Goal: Task Accomplishment & Management: Complete application form

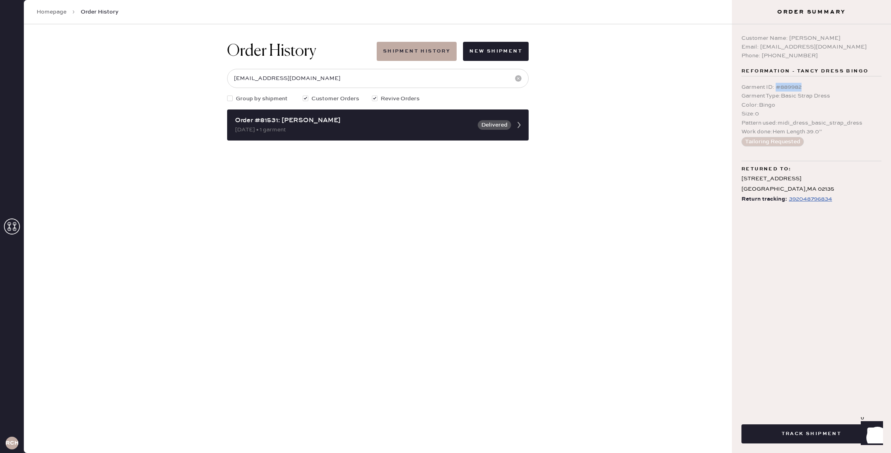
drag, startPoint x: 803, startPoint y: 86, endPoint x: 777, endPoint y: 86, distance: 26.2
click at [776, 86] on div "Garment ID : # 889982" at bounding box center [811, 87] width 140 height 9
copy div "# 889982"
click at [46, 11] on link "Homepage" at bounding box center [52, 12] width 30 height 8
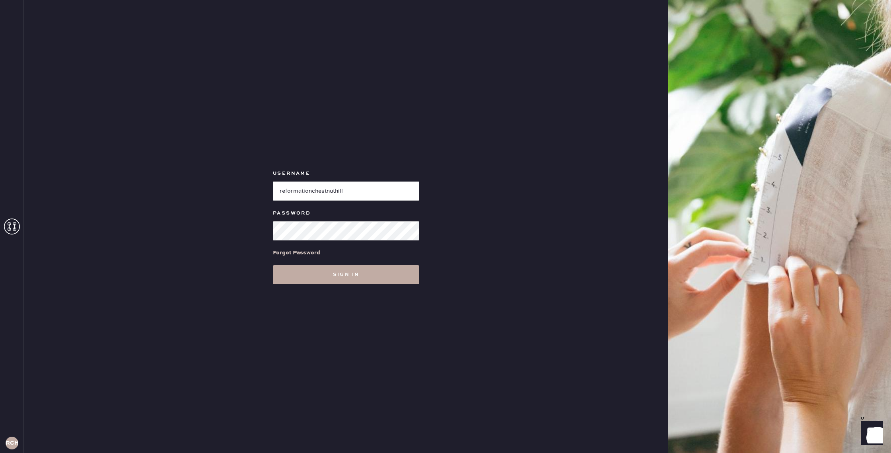
click at [337, 271] on button "Sign in" at bounding box center [346, 274] width 146 height 19
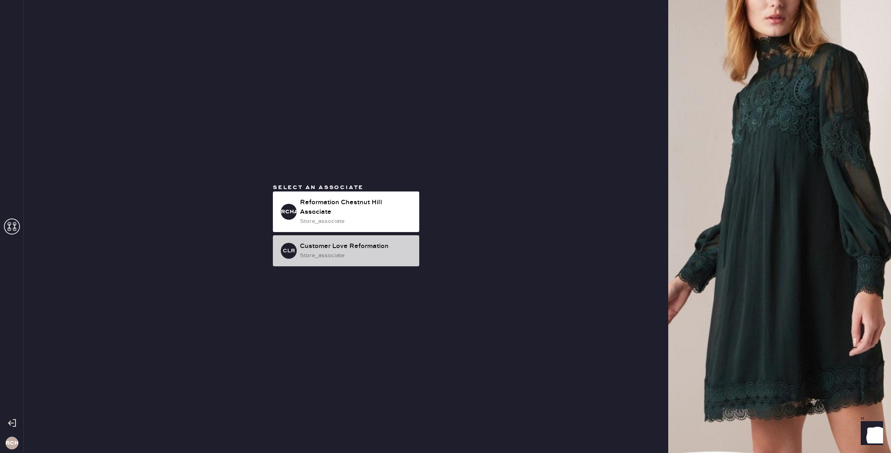
click at [338, 256] on div "store_associate" at bounding box center [356, 255] width 113 height 9
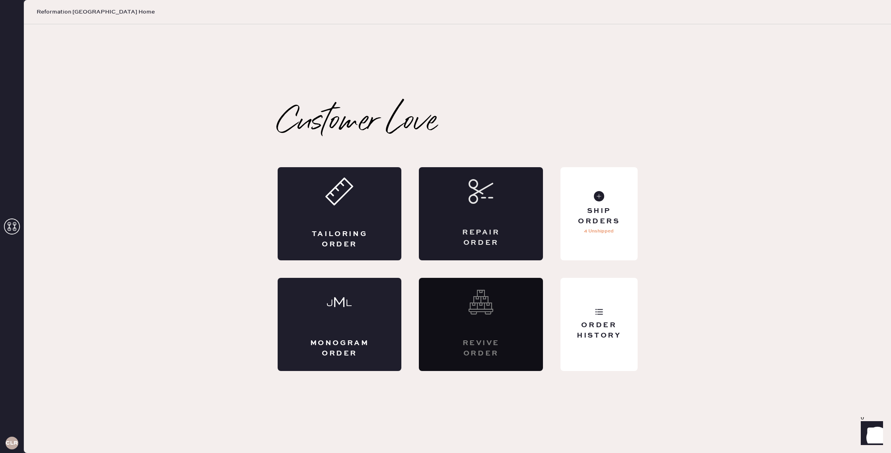
click at [498, 237] on div "Repair Order" at bounding box center [481, 237] width 60 height 20
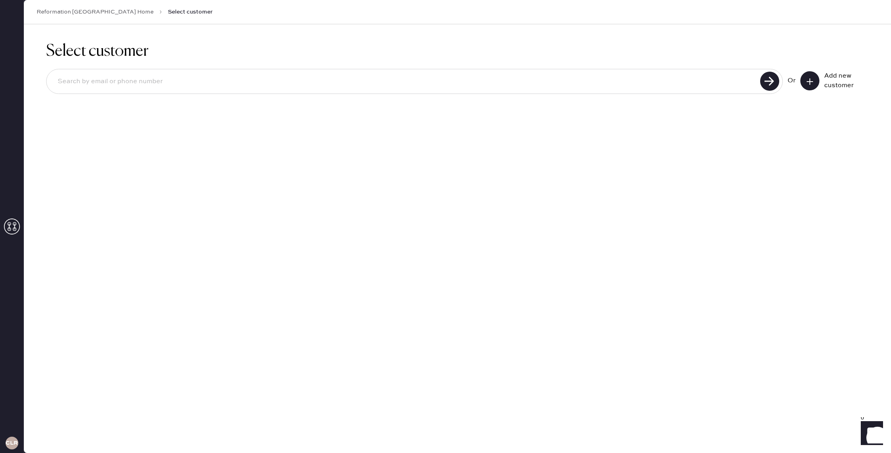
click at [260, 89] on input at bounding box center [404, 81] width 706 height 18
type input "[EMAIL_ADDRESS][DOMAIN_NAME]"
click at [770, 86] on use at bounding box center [769, 81] width 19 height 19
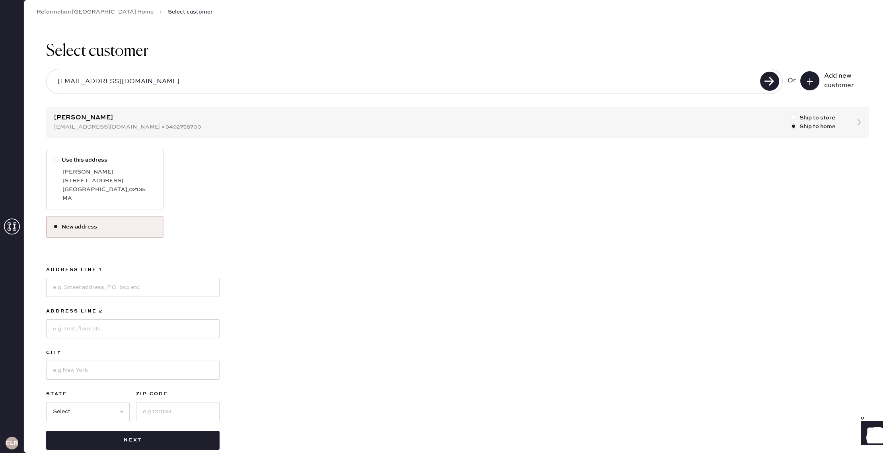
click at [130, 175] on div "[PERSON_NAME]" at bounding box center [109, 171] width 94 height 9
click at [53, 156] on input "Use this address" at bounding box center [53, 155] width 0 height 0
radio input "true"
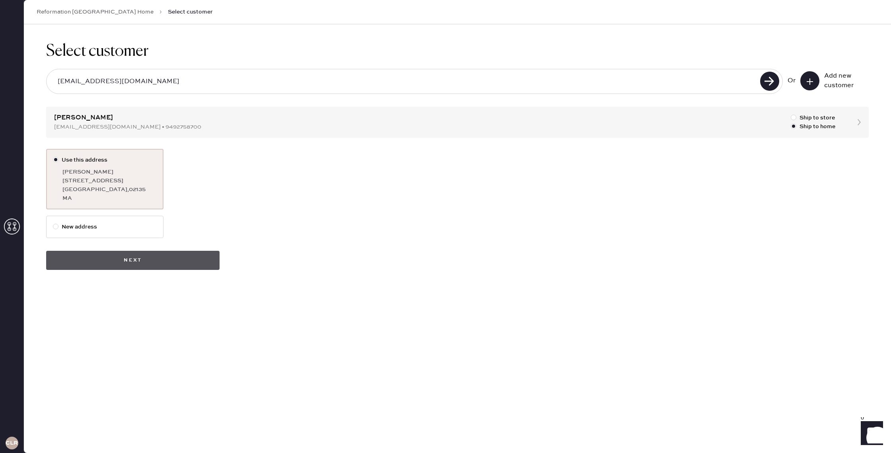
click at [181, 264] on button "Next" at bounding box center [132, 260] width 173 height 19
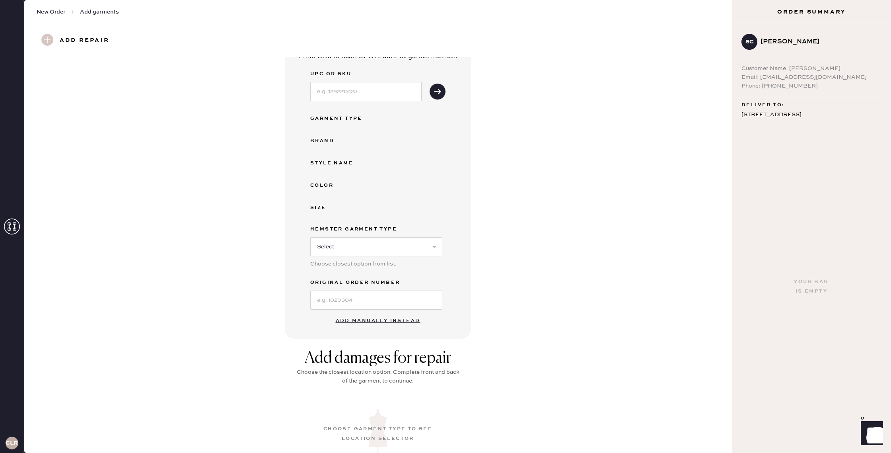
scroll to position [135, 0]
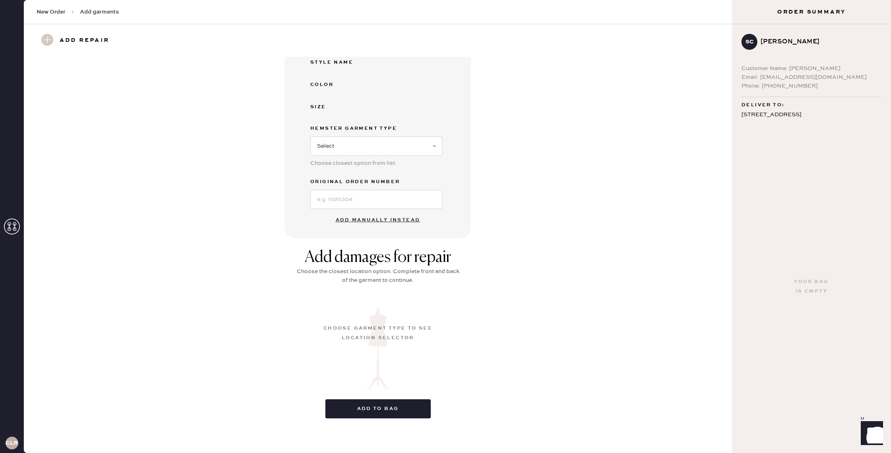
click at [367, 221] on button "Add manually instead" at bounding box center [378, 220] width 94 height 16
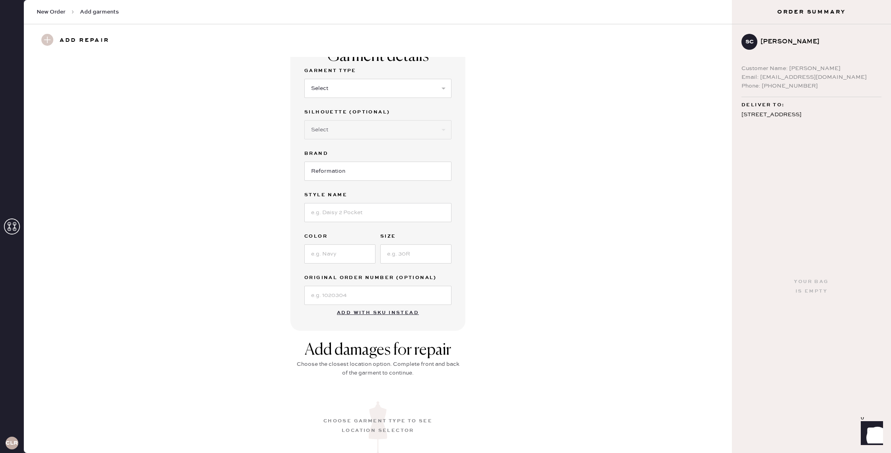
scroll to position [0, 0]
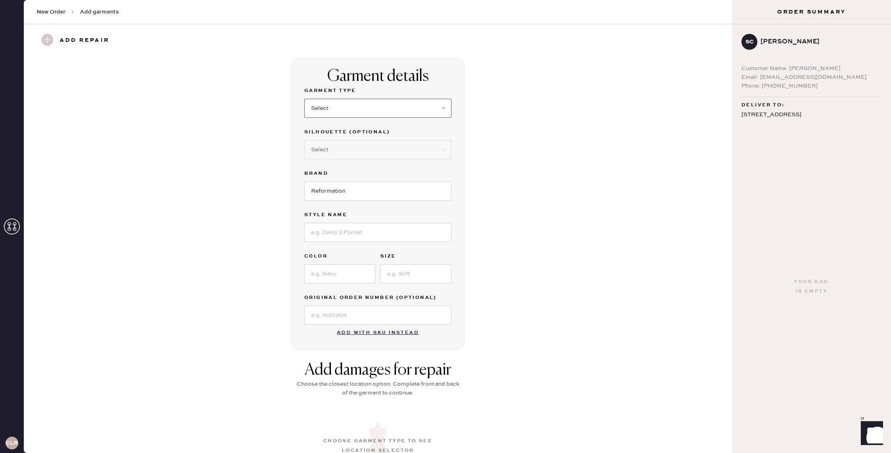
click at [354, 108] on select "Select Basic Skirt Jeans Leggings Pants Shorts Basic Sleeved Dress Basic Sleeve…" at bounding box center [377, 108] width 147 height 19
select select "6"
click at [304, 99] on select "Select Basic Skirt Jeans Leggings Pants Shorts Basic Sleeved Dress Basic Sleeve…" at bounding box center [377, 108] width 147 height 19
click at [356, 151] on select "Select Maxi Dress Midi Dress Mini Dress Other" at bounding box center [377, 149] width 147 height 19
select select "38"
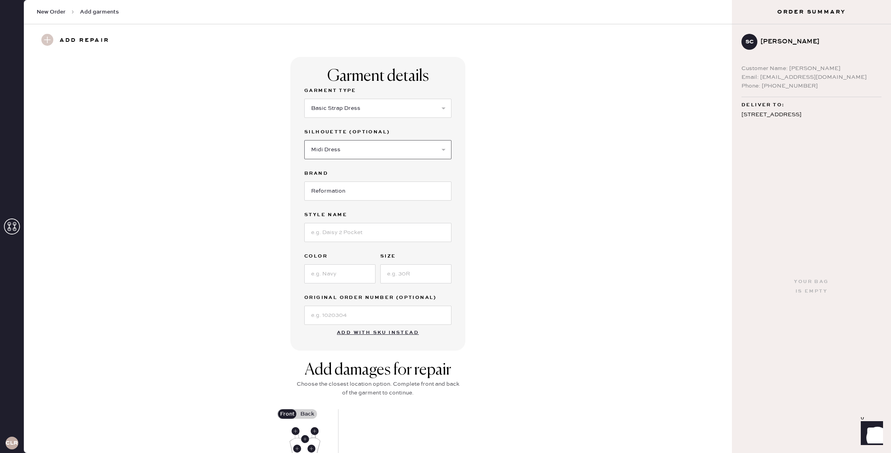
click at [304, 140] on select "Select Maxi Dress Midi Dress Mini Dress Other" at bounding box center [377, 149] width 147 height 19
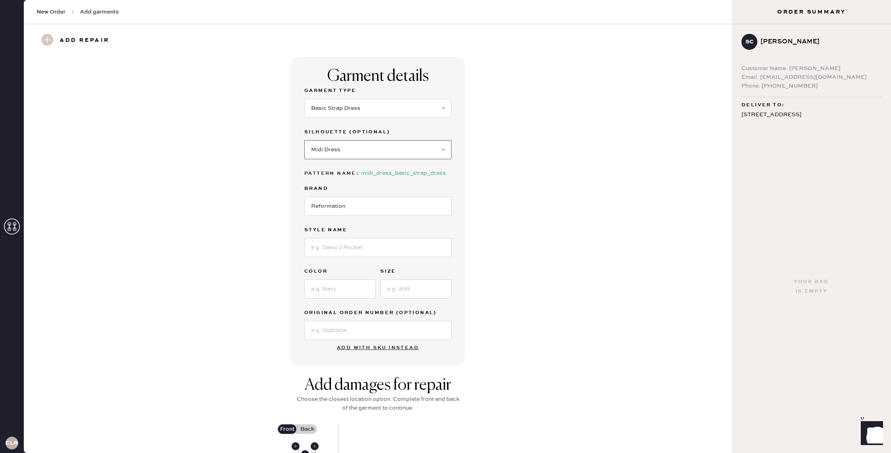
scroll to position [1, 0]
click at [360, 251] on input at bounding box center [377, 246] width 147 height 19
type input "Y"
type input "TANCY DRESS"
click at [335, 289] on input at bounding box center [339, 287] width 71 height 19
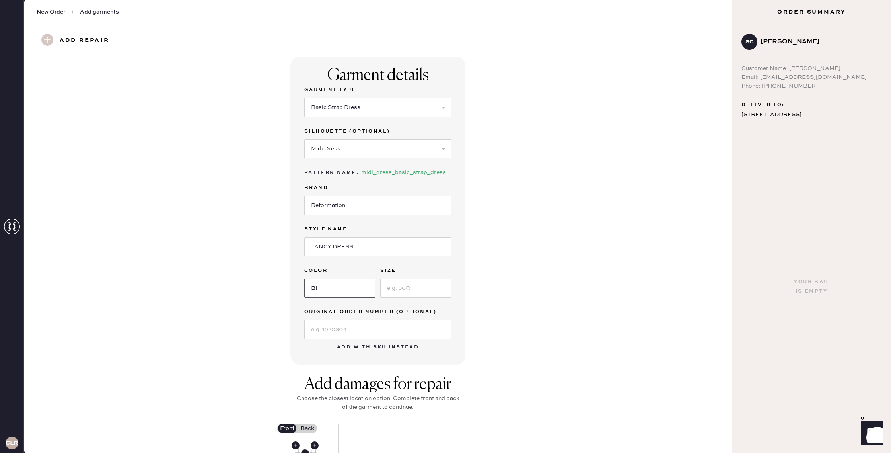
type input "B"
type input "Bingo"
click at [405, 292] on input at bounding box center [415, 287] width 71 height 19
type input "0"
click at [355, 330] on input at bounding box center [377, 329] width 147 height 19
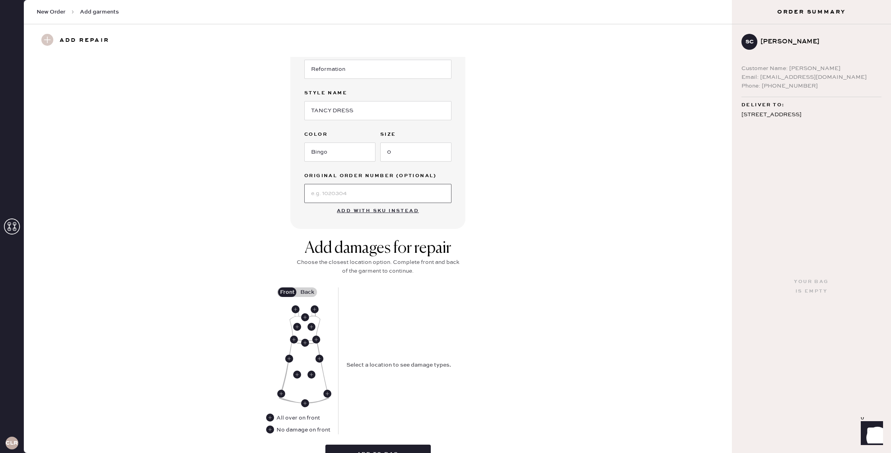
scroll to position [144, 0]
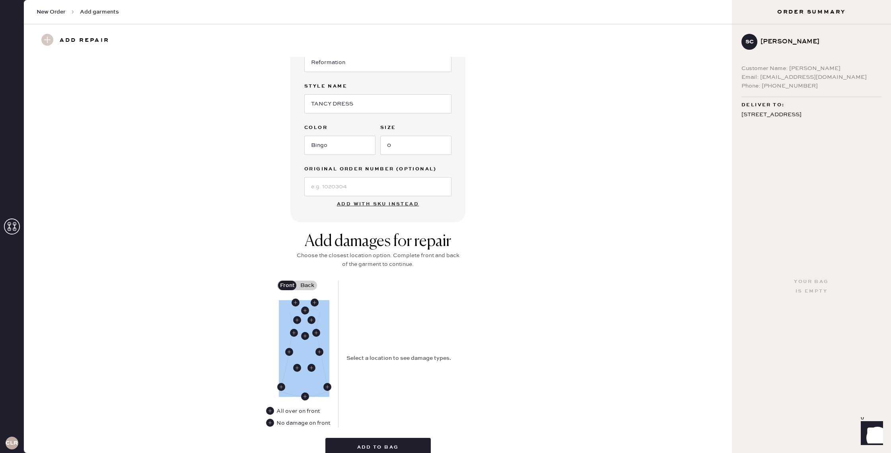
drag, startPoint x: 304, startPoint y: 395, endPoint x: 304, endPoint y: 389, distance: 5.6
click at [304, 389] on div at bounding box center [304, 348] width 51 height 97
click at [309, 389] on img at bounding box center [304, 348] width 51 height 97
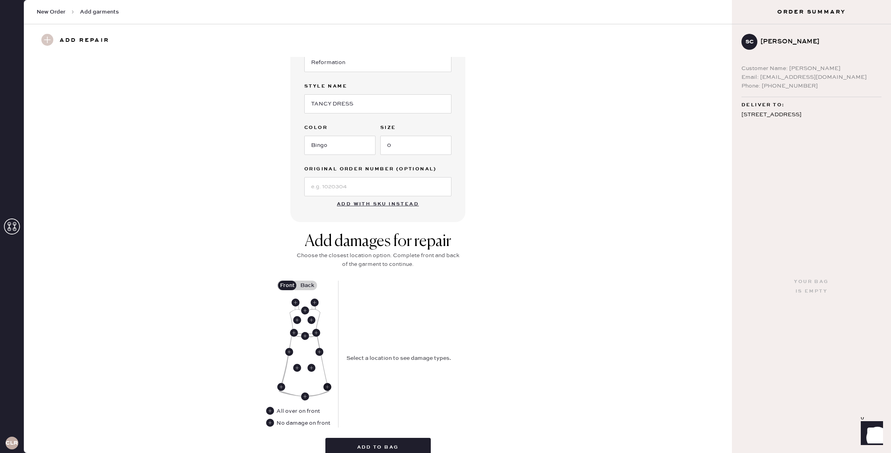
click at [328, 387] on use at bounding box center [327, 387] width 8 height 8
click at [325, 388] on use at bounding box center [327, 387] width 8 height 8
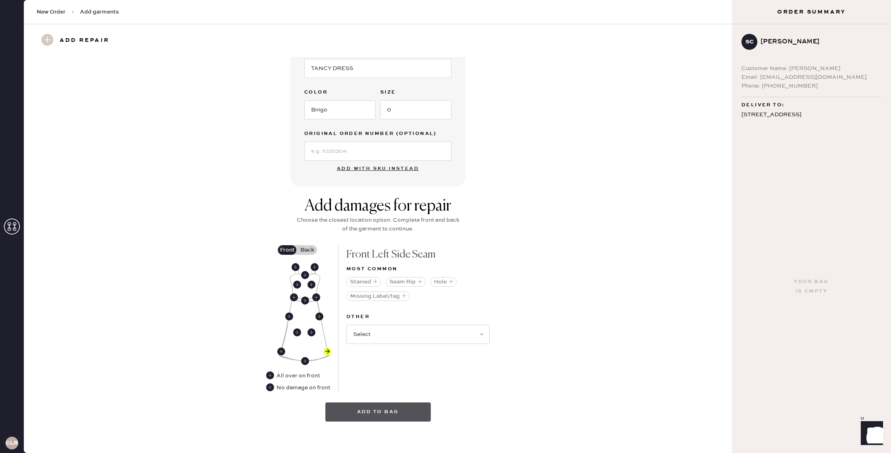
scroll to position [180, 0]
click at [371, 407] on button "Add to bag" at bounding box center [377, 410] width 105 height 19
click at [327, 350] on use at bounding box center [327, 350] width 8 height 8
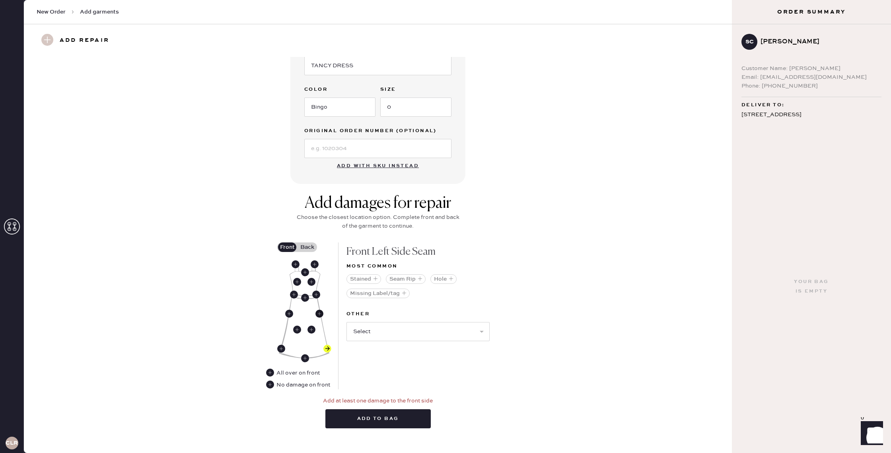
scroll to position [192, 0]
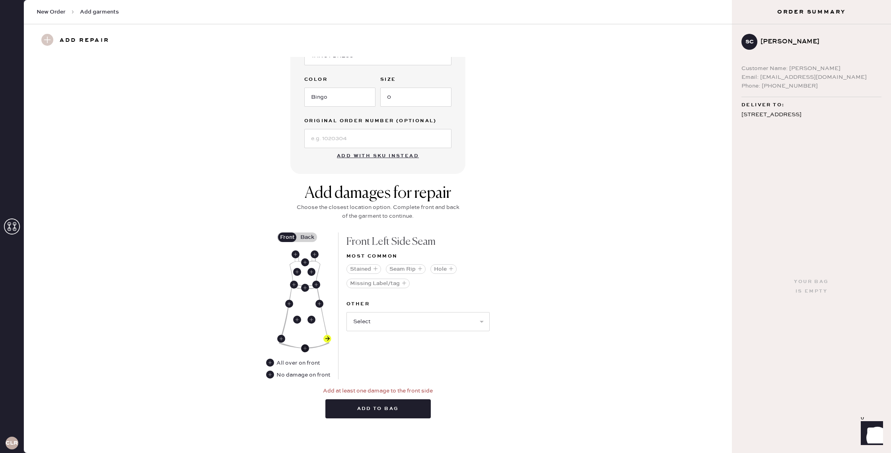
click at [305, 347] on use at bounding box center [305, 348] width 8 height 8
click at [282, 339] on use at bounding box center [281, 338] width 8 height 8
click at [447, 285] on div "Stained Seam Rip Hole Missing Label/tag" at bounding box center [417, 278] width 143 height 35
click at [325, 338] on use at bounding box center [327, 338] width 8 height 8
click at [308, 348] on use at bounding box center [305, 348] width 8 height 8
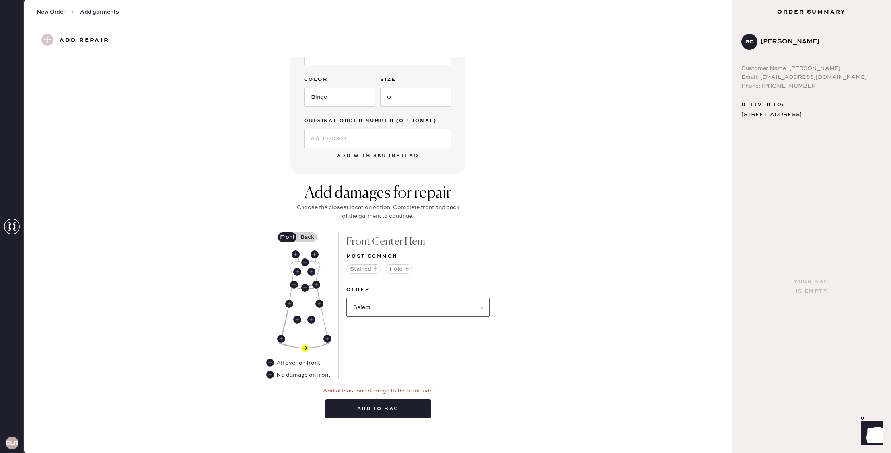
click at [379, 311] on select "Select Broken / Ripped Hem Broken Beads Broken Belt Loop Broken Button Broken C…" at bounding box center [417, 306] width 143 height 19
select select "1665"
click at [346, 297] on select "Select Broken / Ripped Hem Broken Beads Broken Belt Loop Broken Button Broken C…" at bounding box center [417, 306] width 143 height 19
click at [359, 412] on button "Add to bag" at bounding box center [377, 408] width 105 height 19
click at [367, 310] on select "Select Broken Beads Broken Belt Loop Broken Button Broken Cup Broken Elastic Br…" at bounding box center [417, 306] width 143 height 19
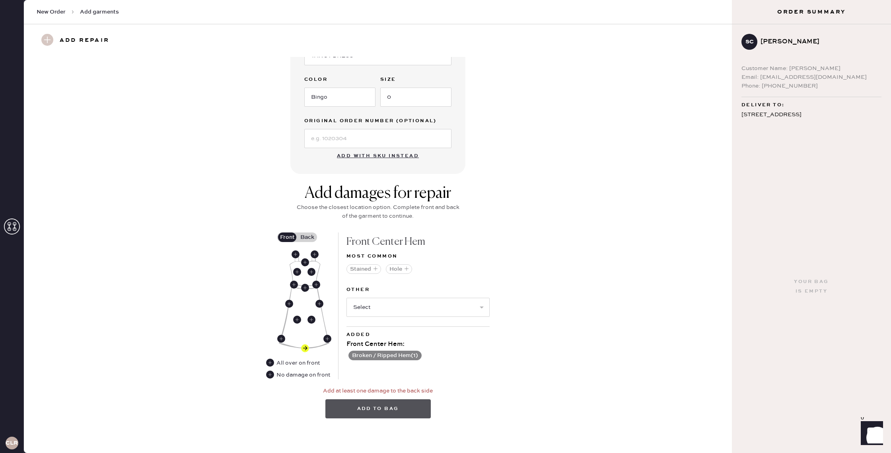
click at [366, 402] on button "Add to bag" at bounding box center [377, 408] width 105 height 19
click at [387, 405] on button "Add to bag" at bounding box center [377, 408] width 105 height 19
click at [367, 313] on select "Select Broken Beads Broken Belt Loop Broken Button Broken Cup Broken Elastic Br…" at bounding box center [417, 306] width 143 height 19
select select "2034"
click at [346, 297] on select "Select Broken Beads Broken Belt Loop Broken Button Broken Cup Broken Elastic Br…" at bounding box center [417, 306] width 143 height 19
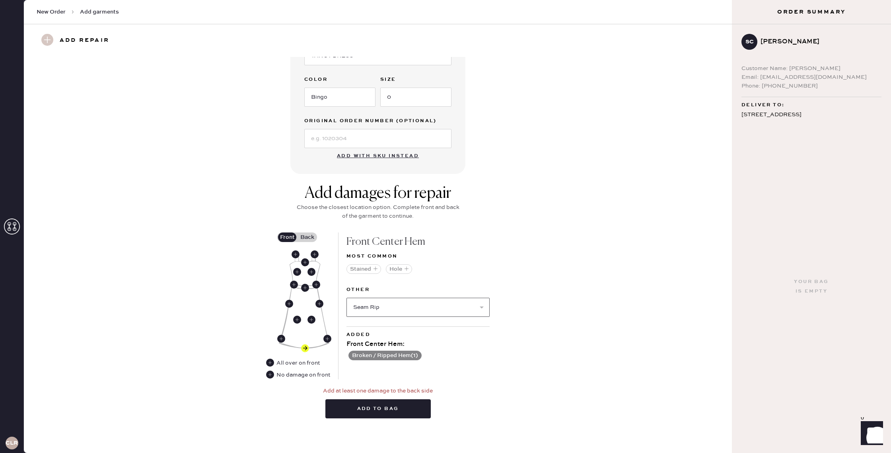
select select
click at [370, 305] on select "Select Broken Beads Broken Belt Loop Broken Button Broken Cup Broken Elastic Br…" at bounding box center [417, 306] width 143 height 19
click at [347, 412] on button "Add to bag" at bounding box center [377, 408] width 105 height 19
click at [365, 305] on select "Select Broken Beads Broken Belt Loop Broken Button Broken Cup Broken Elastic Br…" at bounding box center [417, 306] width 143 height 19
click at [305, 236] on label "Back" at bounding box center [307, 237] width 20 height 10
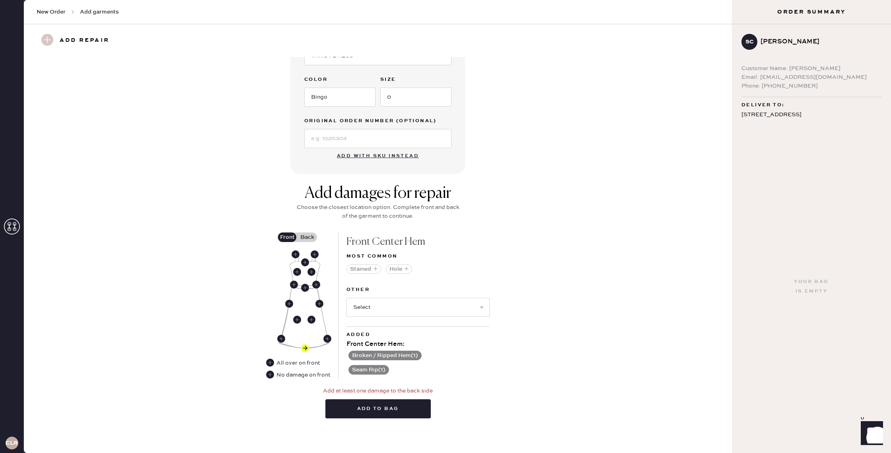
click at [307, 237] on input "Back" at bounding box center [307, 237] width 0 height 0
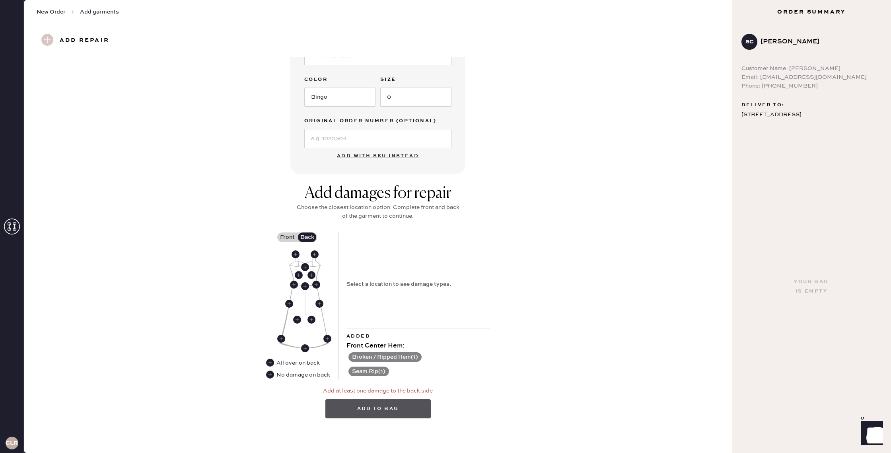
click at [385, 409] on button "Add to bag" at bounding box center [377, 408] width 105 height 19
click at [387, 281] on div "Select a location to see damage types." at bounding box center [398, 284] width 105 height 9
click at [306, 348] on use at bounding box center [305, 348] width 8 height 8
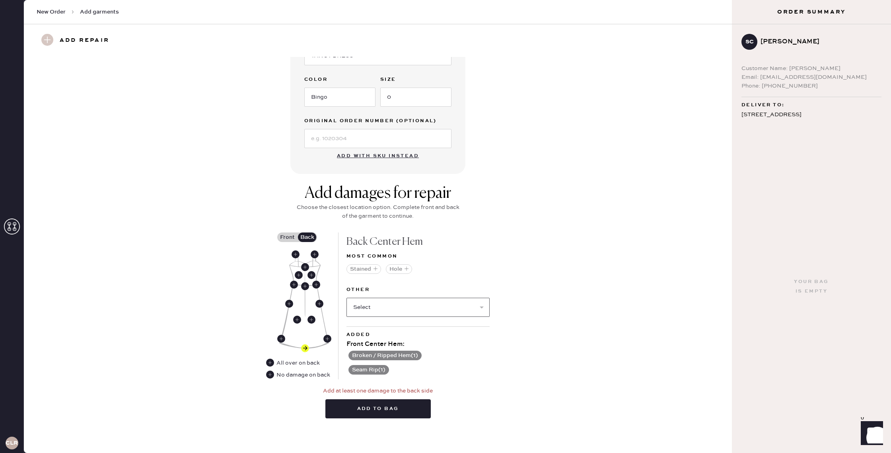
click at [390, 309] on select "Select Broken / Ripped Hem Broken Beads Broken Belt Loop Broken Button Broken C…" at bounding box center [417, 306] width 143 height 19
select select "1665"
click at [346, 297] on select "Select Broken / Ripped Hem Broken Beads Broken Belt Loop Broken Button Broken C…" at bounding box center [417, 306] width 143 height 19
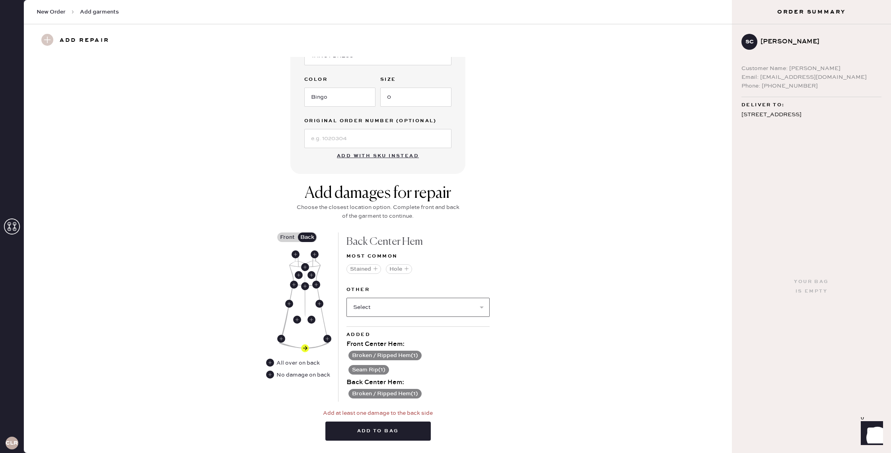
click at [384, 307] on select "Select Broken Beads Broken Belt Loop Broken Button Broken Cup Broken Elastic Br…" at bounding box center [417, 306] width 143 height 19
select select "2034"
click at [346, 297] on select "Select Broken Beads Broken Belt Loop Broken Button Broken Cup Broken Elastic Br…" at bounding box center [417, 306] width 143 height 19
select select
click at [404, 441] on button "Add to bag" at bounding box center [377, 444] width 105 height 19
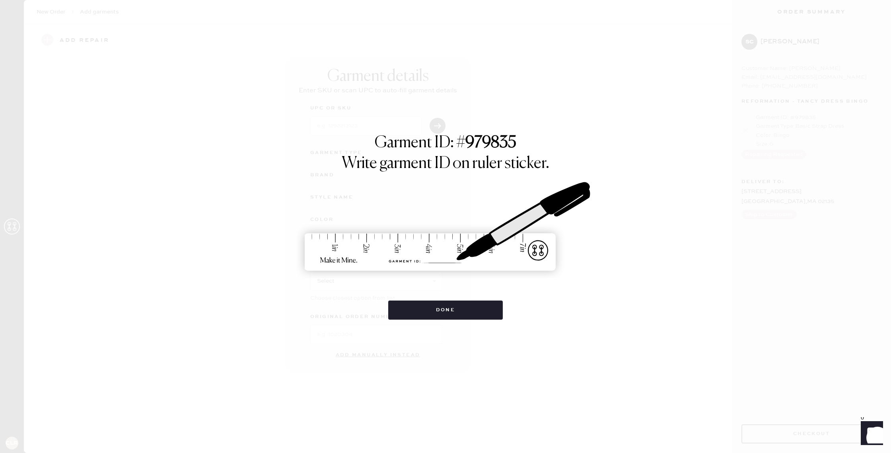
scroll to position [0, 0]
drag, startPoint x: 525, startPoint y: 142, endPoint x: 457, endPoint y: 139, distance: 68.1
click at [457, 139] on div "Garment ID: # 979835 Write garment ID on ruler sticker. Done" at bounding box center [446, 226] width 394 height 186
copy h1 "# 979835"
click at [420, 306] on button "Done" at bounding box center [445, 309] width 115 height 19
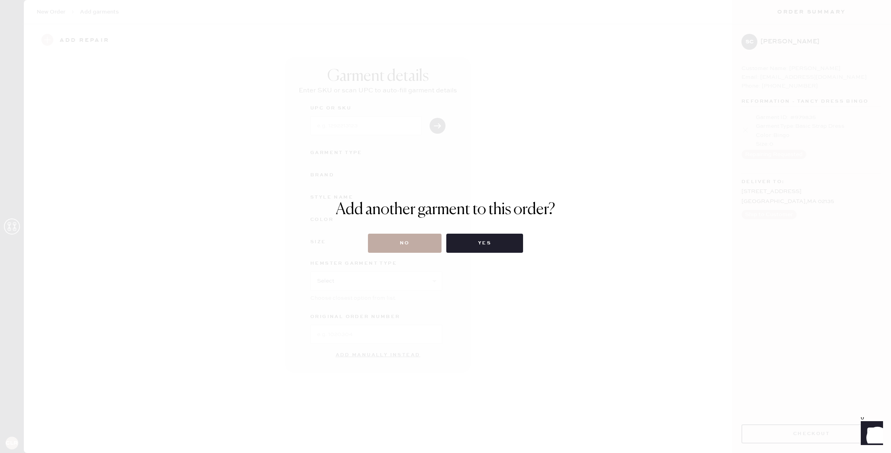
click at [414, 239] on button "No" at bounding box center [405, 242] width 74 height 19
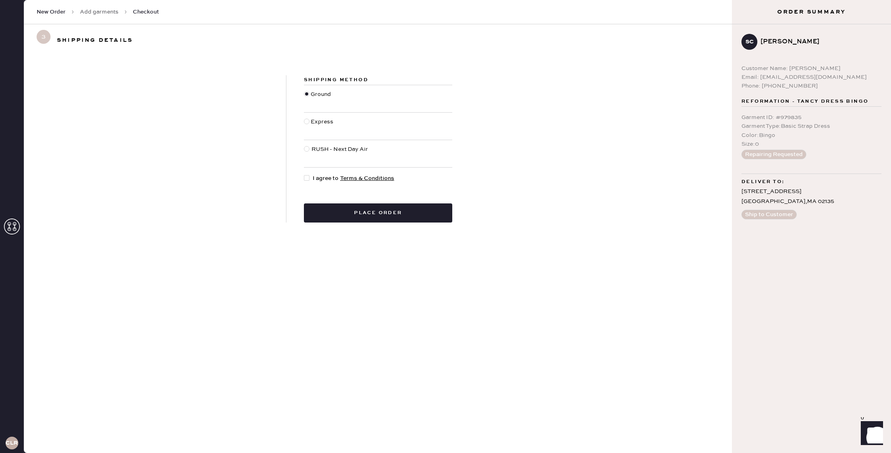
click at [320, 148] on div "RUSH - Next Day Air" at bounding box center [340, 153] width 58 height 17
click at [304, 145] on input "RUSH - Next Day Air" at bounding box center [304, 145] width 0 height 0
radio input "true"
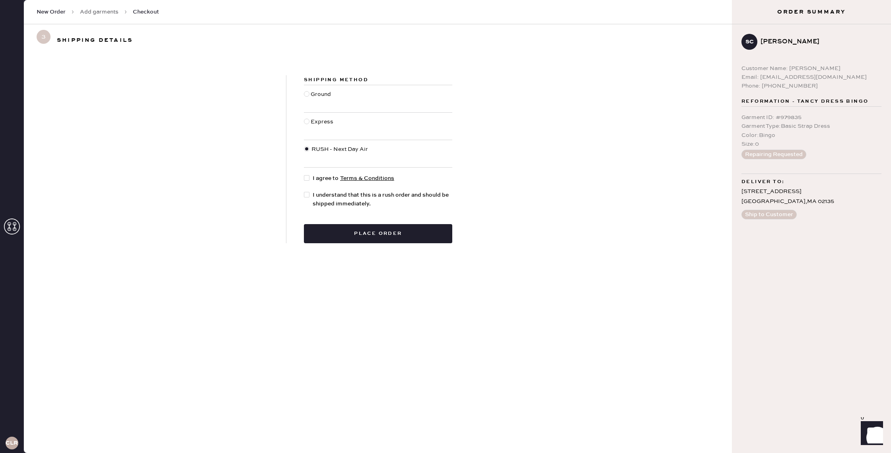
click at [309, 180] on div at bounding box center [307, 178] width 6 height 6
click at [304, 174] on input "I agree to Terms & Conditions" at bounding box center [304, 174] width 0 height 0
checkbox input "true"
click at [303, 122] on div "Shipping Method Ground Express RUSH - Next Day Air I agree to Terms & Condition…" at bounding box center [377, 159] width 183 height 168
click at [310, 122] on div at bounding box center [307, 125] width 7 height 17
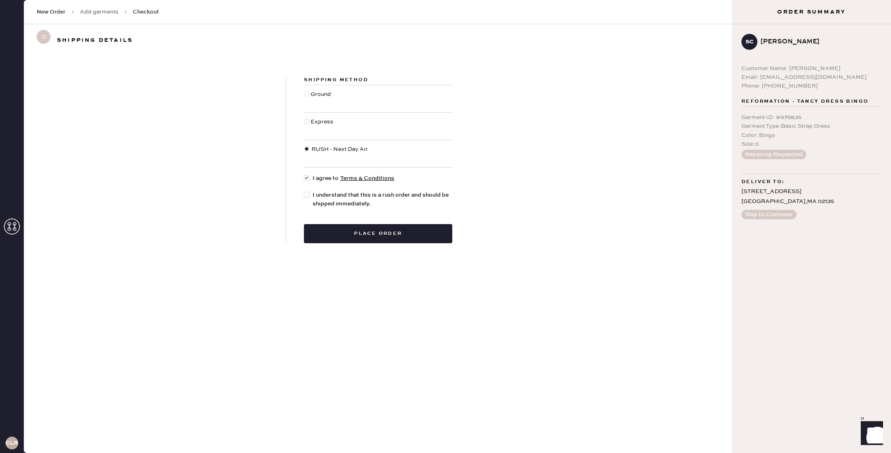
click at [304, 118] on input "Express" at bounding box center [304, 117] width 0 height 0
radio input "true"
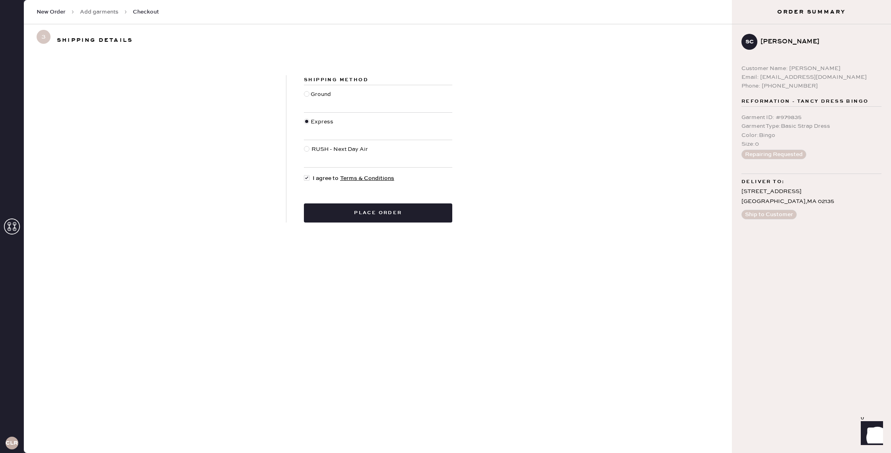
click at [317, 96] on div "Ground" at bounding box center [322, 98] width 22 height 17
click at [304, 90] on input "Ground" at bounding box center [304, 90] width 0 height 0
radio input "true"
click at [313, 122] on div "Express" at bounding box center [323, 125] width 25 height 17
click at [304, 118] on input "Express" at bounding box center [304, 117] width 0 height 0
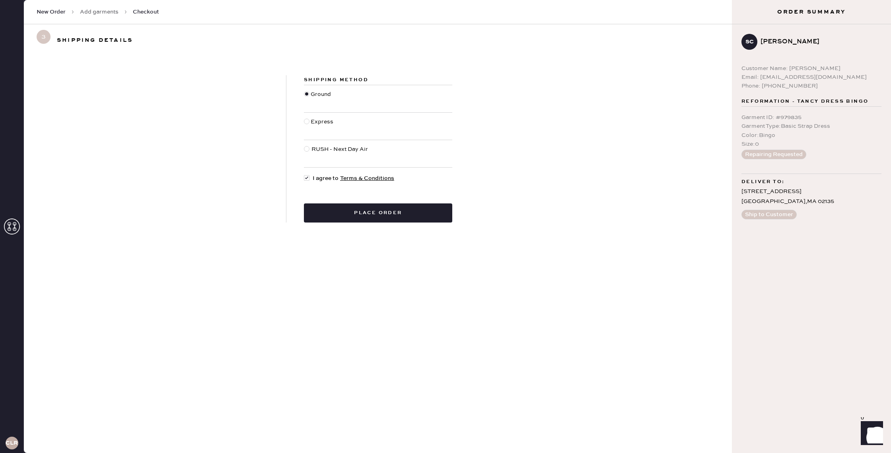
radio input "true"
drag, startPoint x: 319, startPoint y: 94, endPoint x: 339, endPoint y: 117, distance: 30.2
click at [320, 94] on div "Ground" at bounding box center [322, 98] width 22 height 17
click at [304, 90] on input "Ground" at bounding box center [304, 90] width 0 height 0
radio input "true"
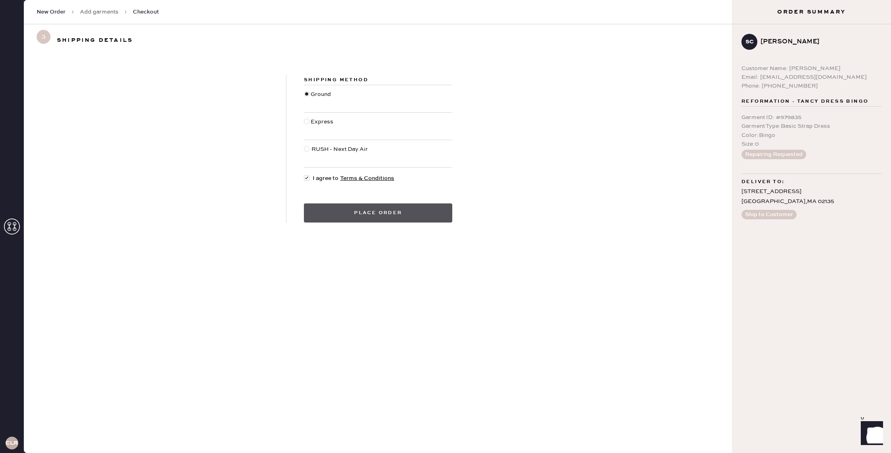
click at [354, 214] on button "Place order" at bounding box center [378, 212] width 148 height 19
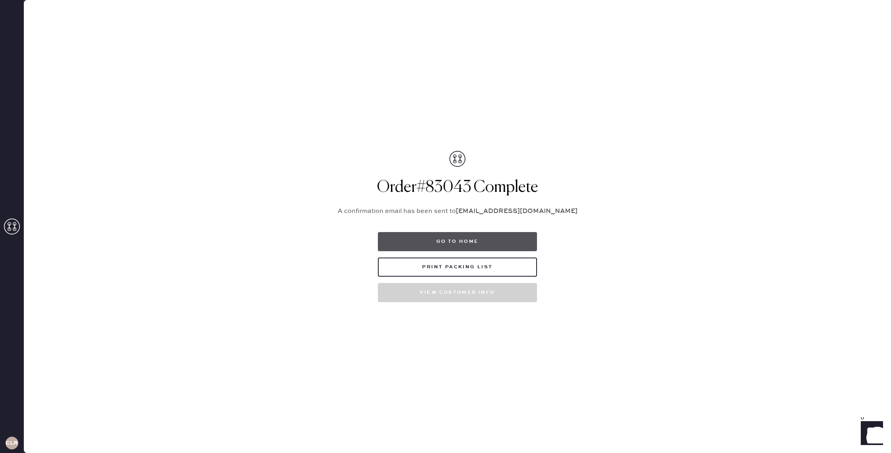
click at [443, 241] on button "Go to home" at bounding box center [457, 241] width 159 height 19
